Goal: Information Seeking & Learning: Learn about a topic

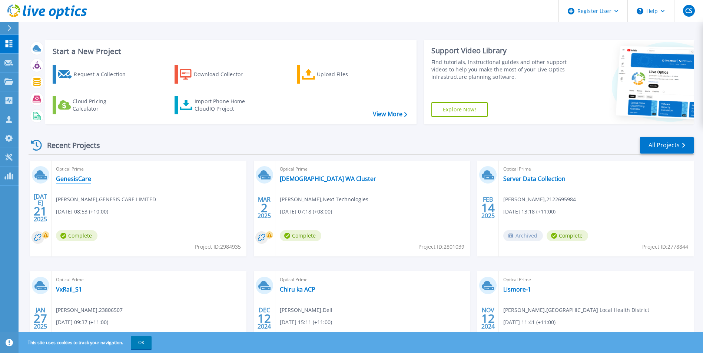
click at [64, 179] on link "GenesisCare" at bounding box center [73, 178] width 35 height 7
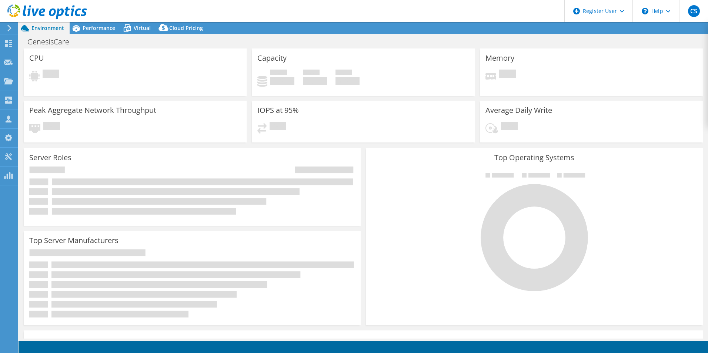
select select "Australia"
select select "USD"
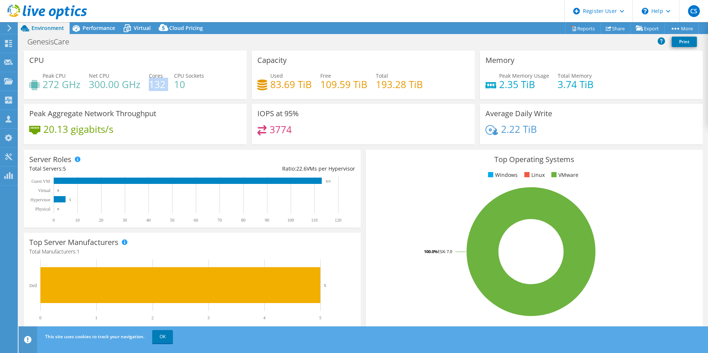
drag, startPoint x: 166, startPoint y: 83, endPoint x: 149, endPoint y: 84, distance: 17.1
click at [149, 84] on div "Peak CPU 272 GHz Net CPU 300.00 GHz Cores 132 CPU Sockets 10" at bounding box center [135, 84] width 212 height 24
drag, startPoint x: 149, startPoint y: 84, endPoint x: 157, endPoint y: 89, distance: 9.8
click at [157, 89] on h4 "132" at bounding box center [157, 84] width 17 height 8
click at [107, 29] on span "Performance" at bounding box center [99, 27] width 33 height 7
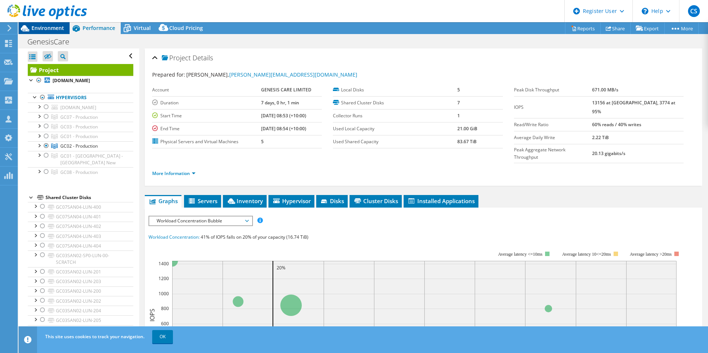
click at [40, 32] on div "Environment" at bounding box center [44, 28] width 51 height 12
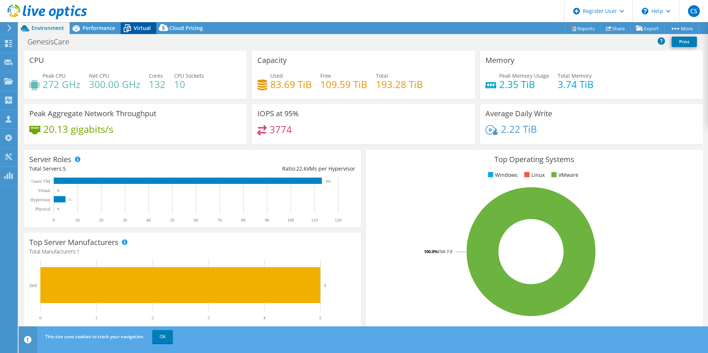
click at [142, 26] on span "Virtual" at bounding box center [142, 27] width 17 height 7
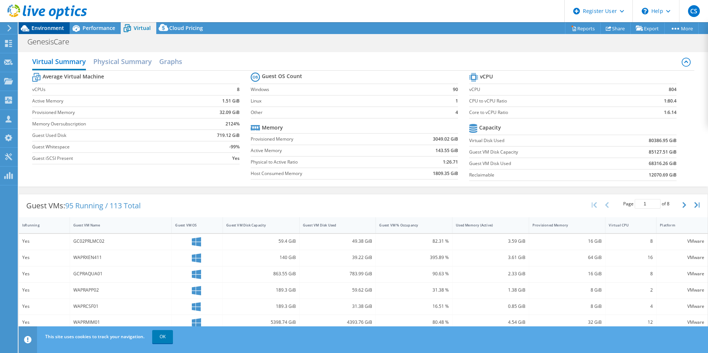
click at [54, 30] on span "Environment" at bounding box center [47, 27] width 33 height 7
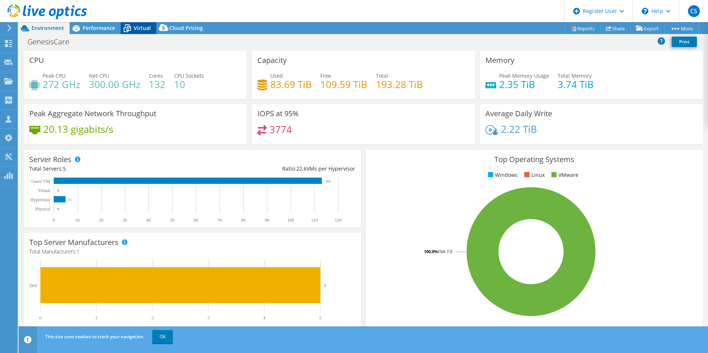
click at [143, 27] on span "Virtual" at bounding box center [142, 27] width 17 height 7
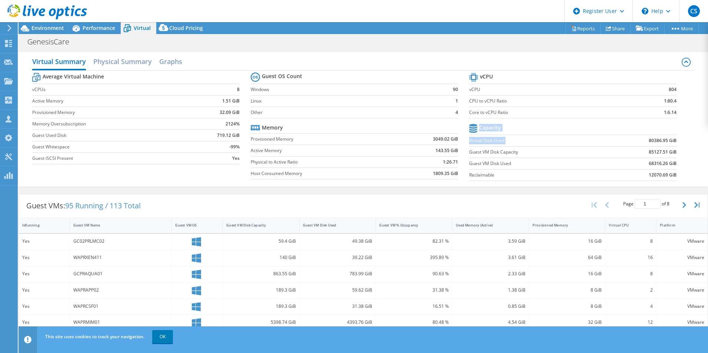
drag, startPoint x: 639, startPoint y: 140, endPoint x: 680, endPoint y: 138, distance: 40.8
click at [680, 138] on section "vCPU vCPU 804 CPU to vCPU Ratio 1:80.4 Core to vCPU Ratio 1:6.14 Capacity Virtu…" at bounding box center [578, 128] width 219 height 114
drag, startPoint x: 680, startPoint y: 138, endPoint x: 677, endPoint y: 156, distance: 18.7
click at [677, 156] on section "vCPU vCPU 804 CPU to vCPU Ratio 1:80.4 Core to vCPU Ratio 1:6.14 Capacity Virtu…" at bounding box center [578, 128] width 219 height 114
click at [45, 27] on span "Environment" at bounding box center [47, 27] width 33 height 7
